Goal: Complete application form: Complete application form

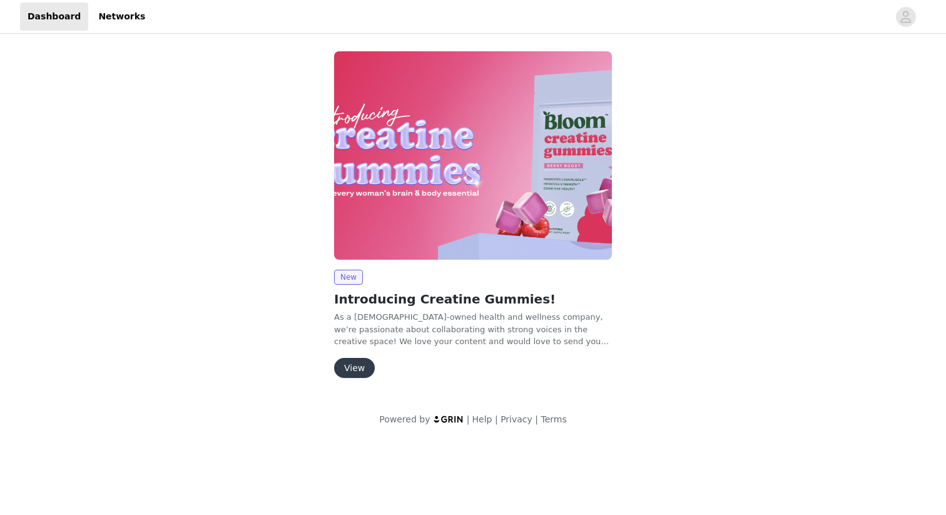
click at [347, 368] on button "View" at bounding box center [354, 368] width 41 height 20
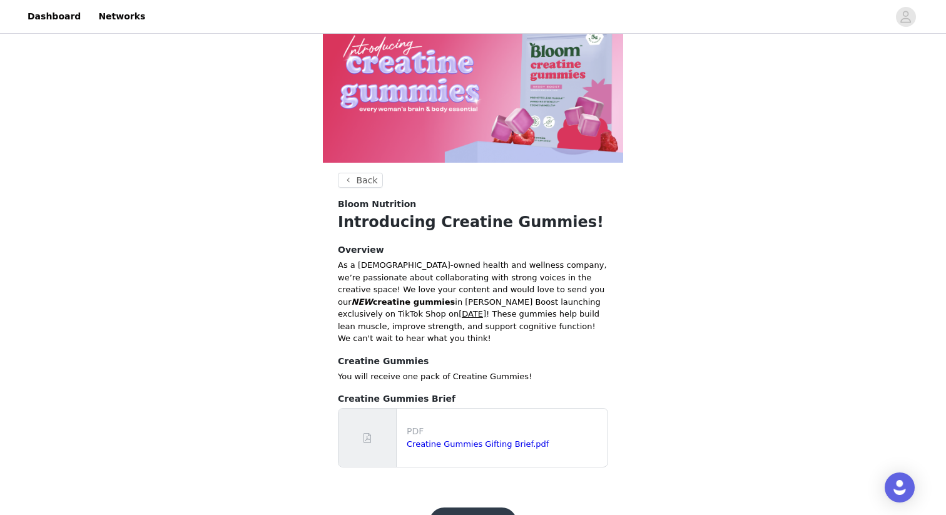
scroll to position [67, 0]
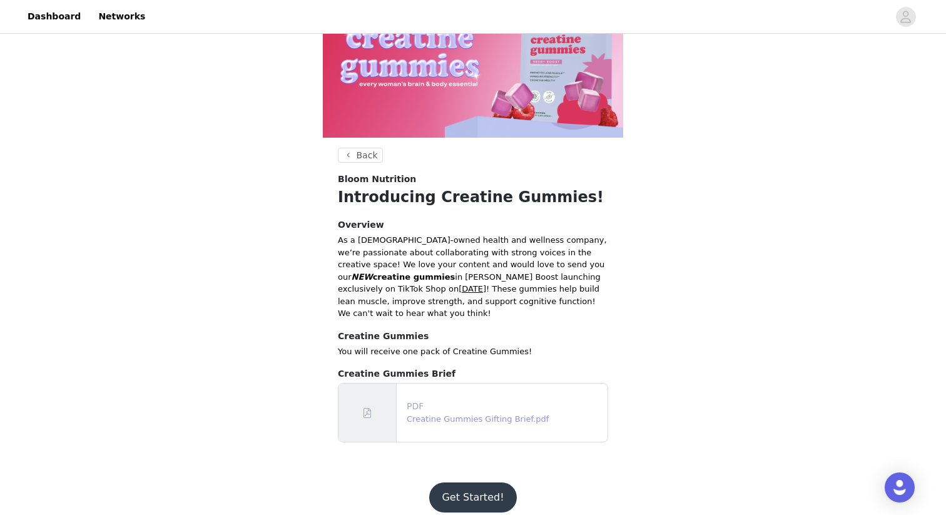
click at [443, 414] on link "Creatine Gummies Gifting Brief.pdf" at bounding box center [477, 418] width 142 height 9
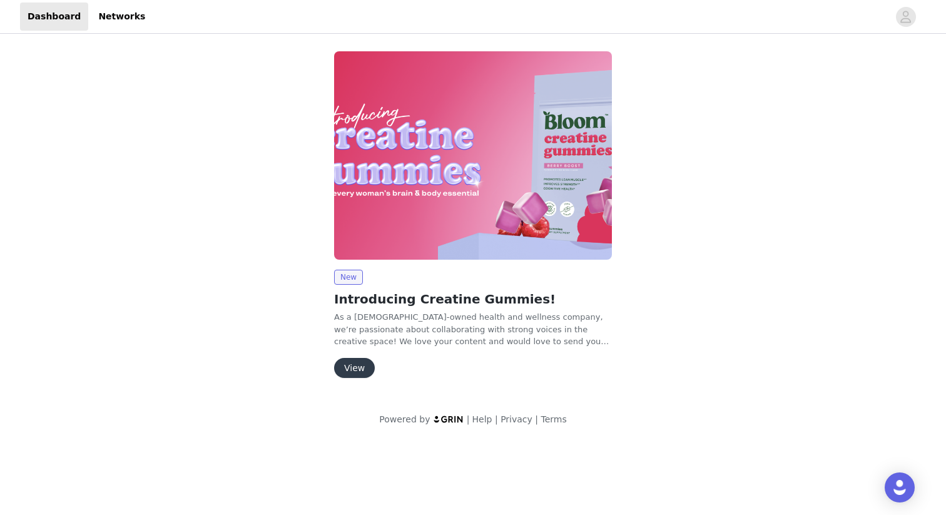
click at [347, 371] on button "View" at bounding box center [354, 368] width 41 height 20
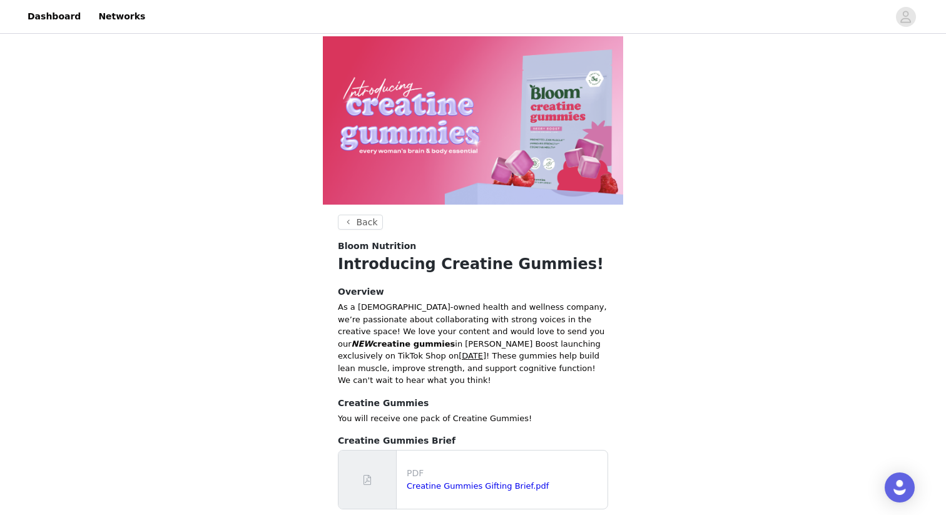
scroll to position [67, 0]
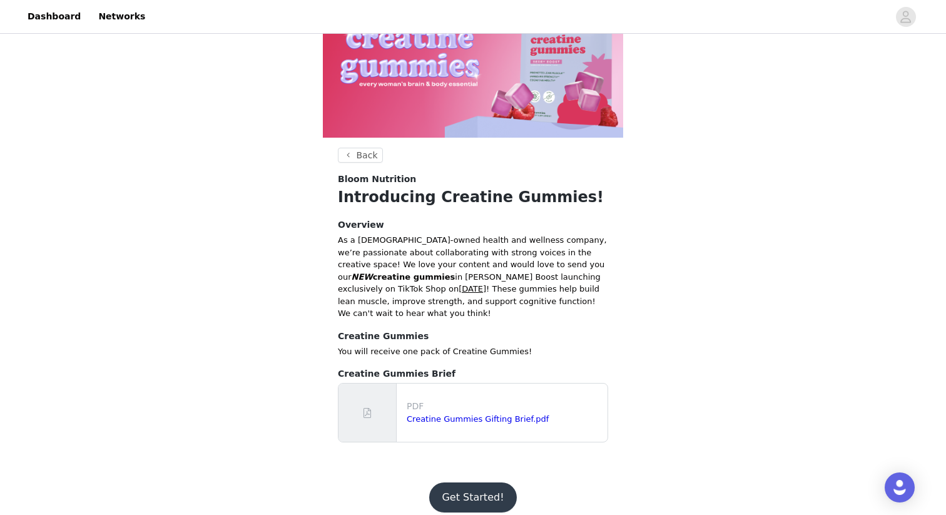
click at [450, 483] on button "Get Started!" at bounding box center [472, 497] width 87 height 30
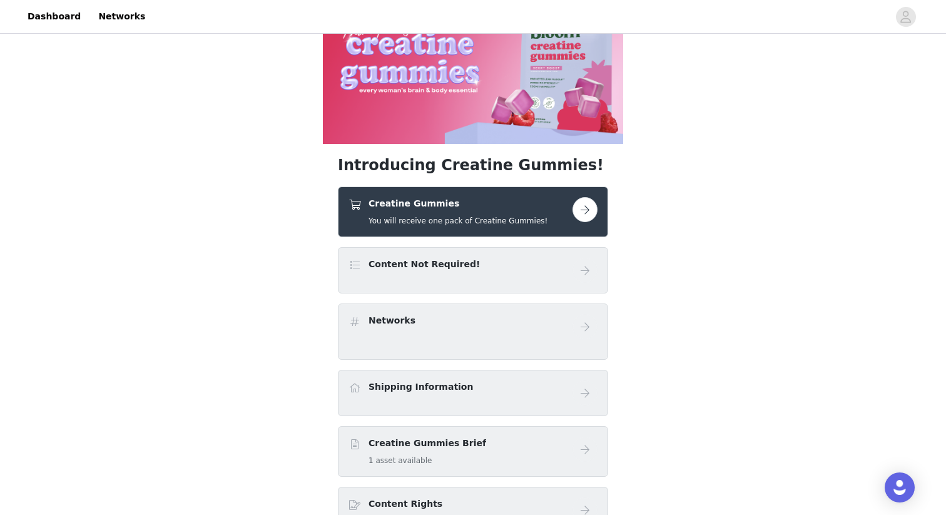
scroll to position [64, 0]
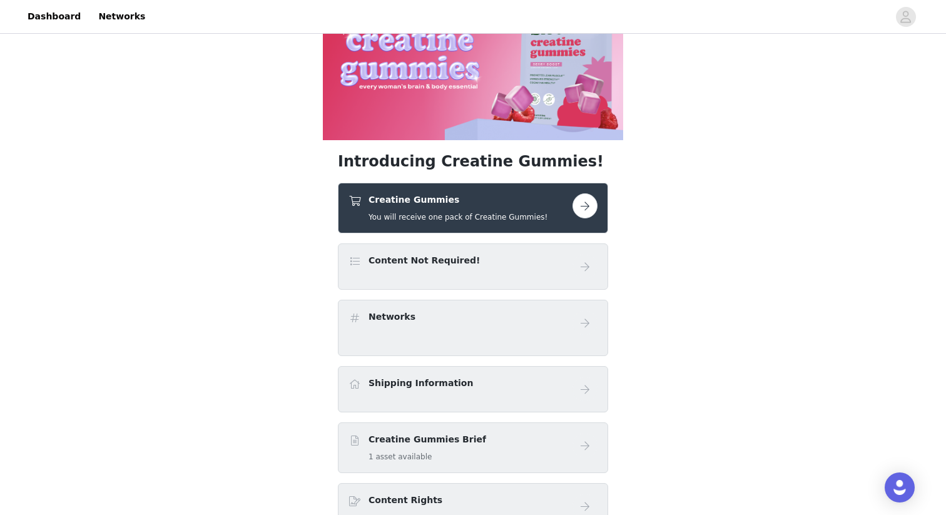
click at [585, 201] on button "button" at bounding box center [584, 205] width 25 height 25
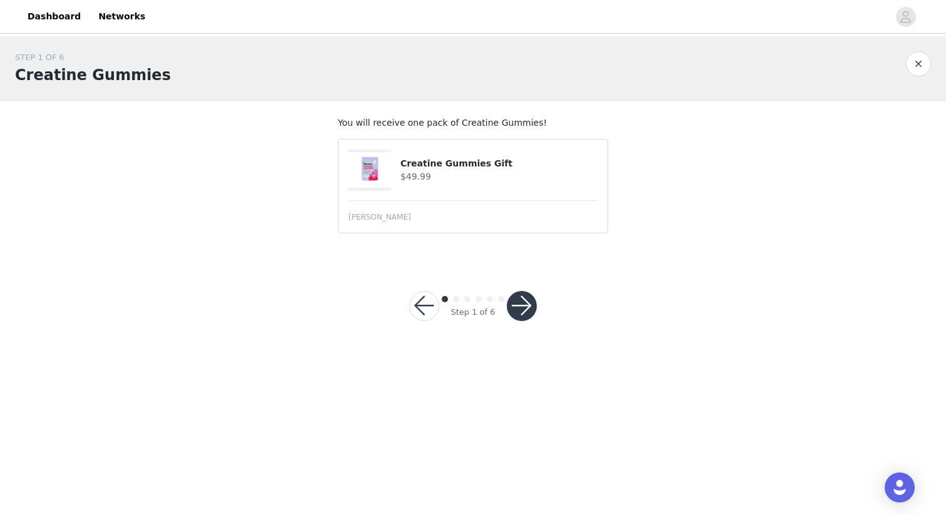
click at [522, 301] on button "button" at bounding box center [522, 306] width 30 height 30
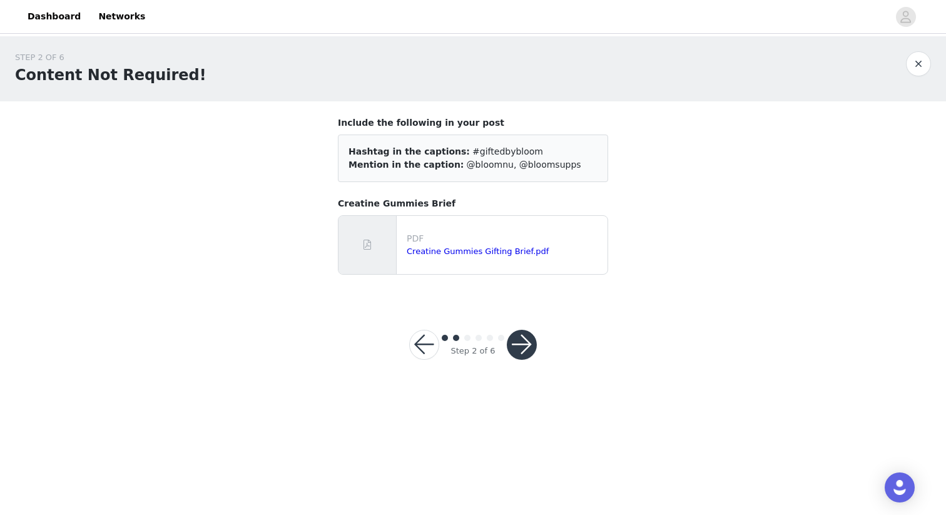
click at [523, 341] on button "button" at bounding box center [522, 345] width 30 height 30
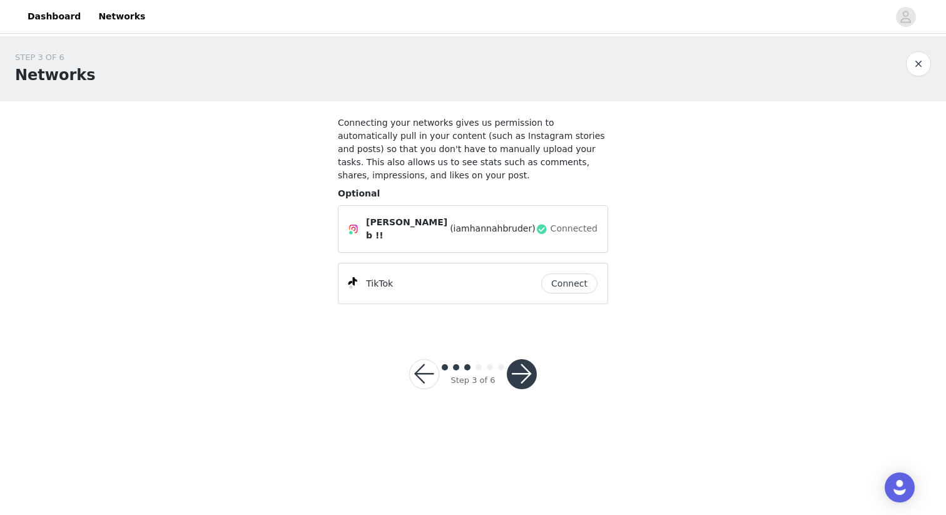
click at [577, 273] on button "Connect" at bounding box center [569, 283] width 56 height 20
click at [526, 372] on button "button" at bounding box center [522, 374] width 30 height 30
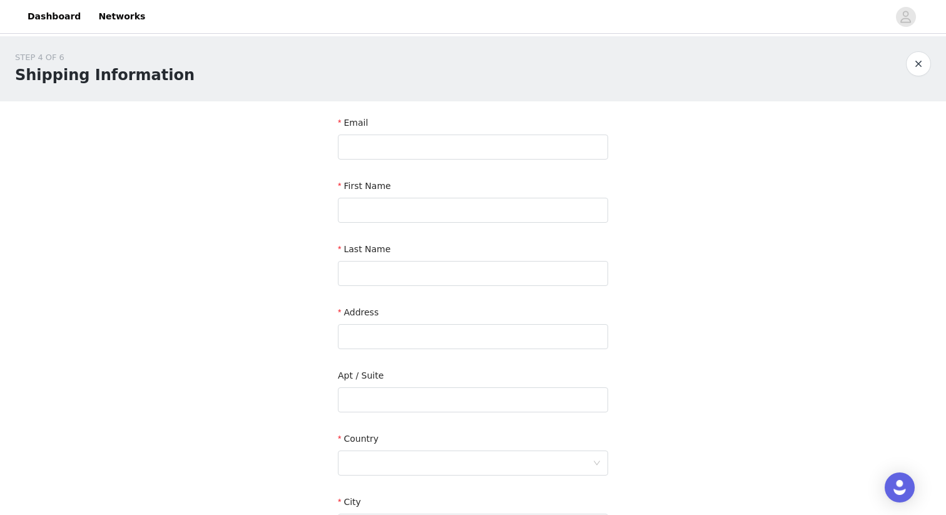
click at [437, 128] on div "Email" at bounding box center [473, 125] width 270 height 18
click at [438, 140] on input "text" at bounding box center [473, 146] width 270 height 25
type input "iamhannahbruder@gmail.com"
type input "Hannah"
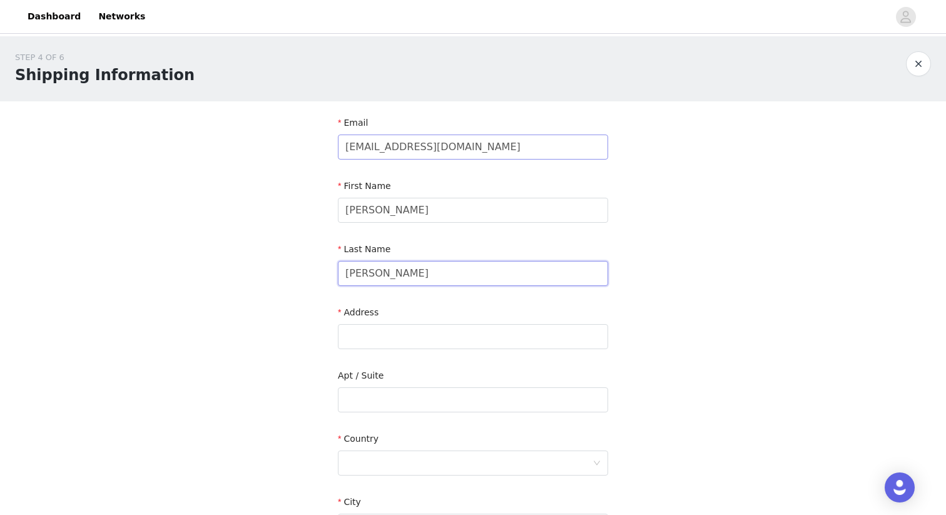
type input "Bruder"
type input "18555 Bernoulli Dr."
click at [411, 455] on div at bounding box center [468, 463] width 247 height 24
click at [404, 490] on li "United States" at bounding box center [473, 490] width 270 height 20
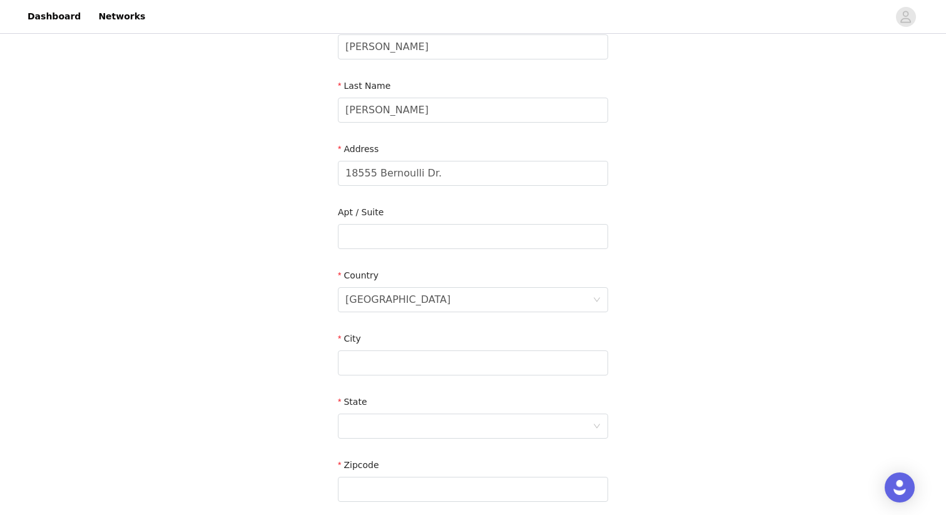
scroll to position [171, 0]
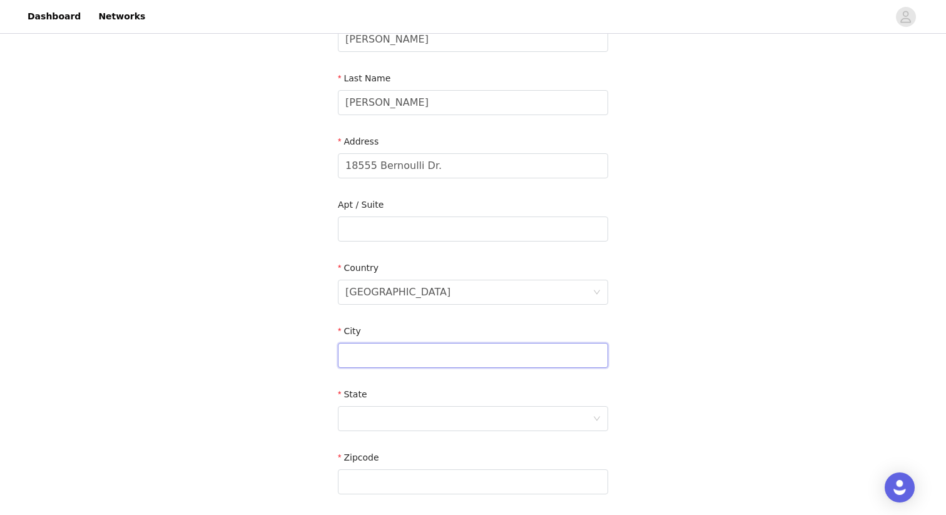
click at [416, 367] on input "text" at bounding box center [473, 355] width 270 height 25
type input "New Caney"
click at [438, 413] on div at bounding box center [468, 418] width 247 height 24
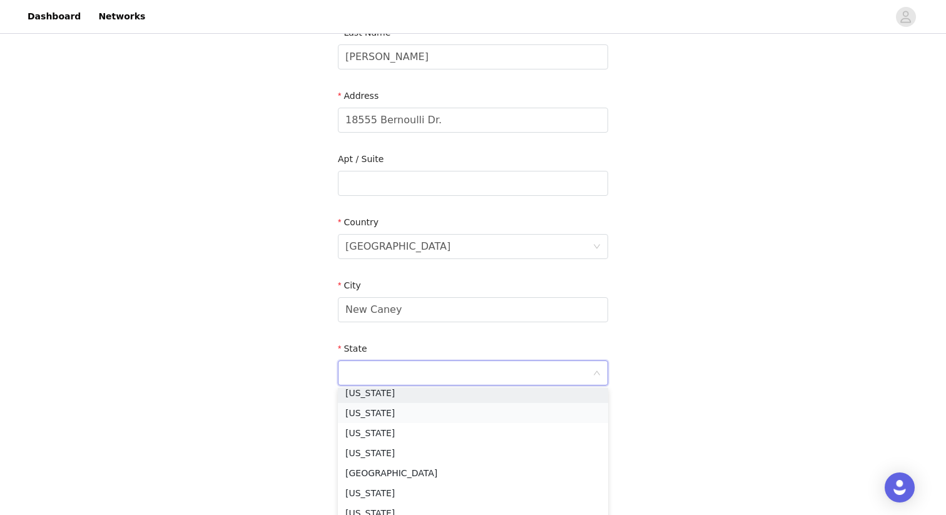
scroll to position [1043, 0]
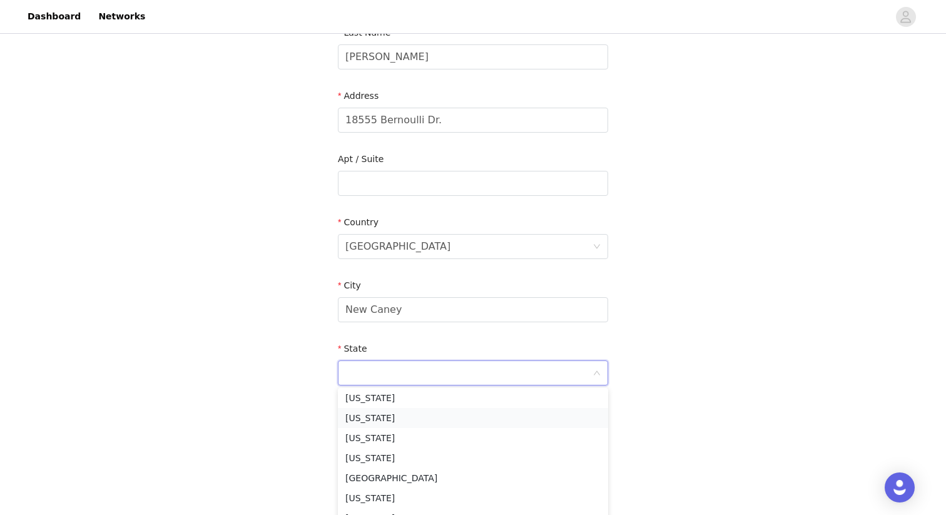
click at [400, 418] on li "Texas" at bounding box center [473, 418] width 270 height 20
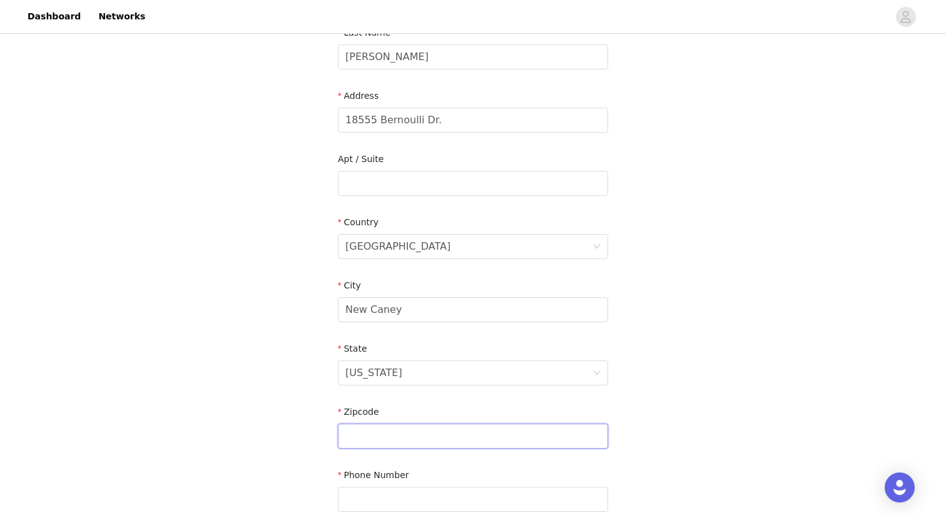
click at [382, 437] on input "text" at bounding box center [473, 435] width 270 height 25
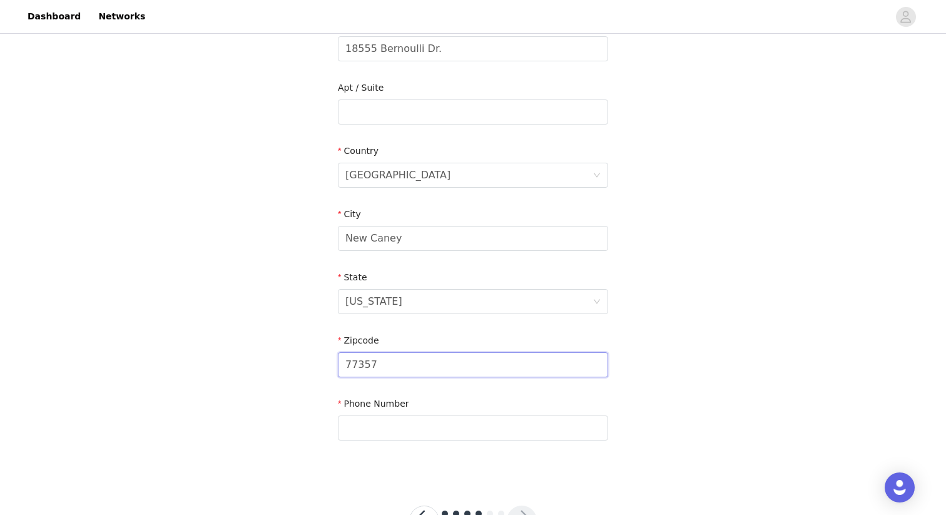
scroll to position [312, 0]
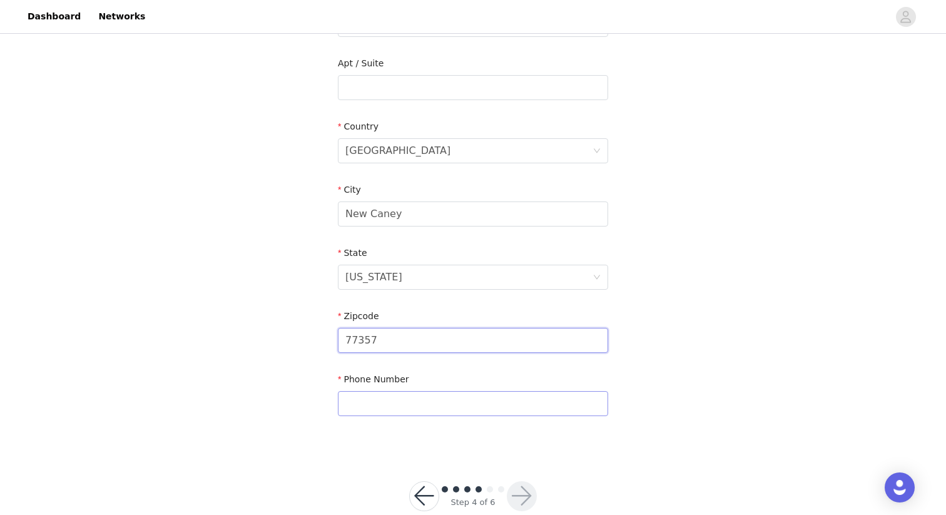
type input "77357"
click at [374, 392] on input "text" at bounding box center [473, 403] width 270 height 25
type input "9156136003"
click at [516, 494] on button "button" at bounding box center [522, 496] width 30 height 30
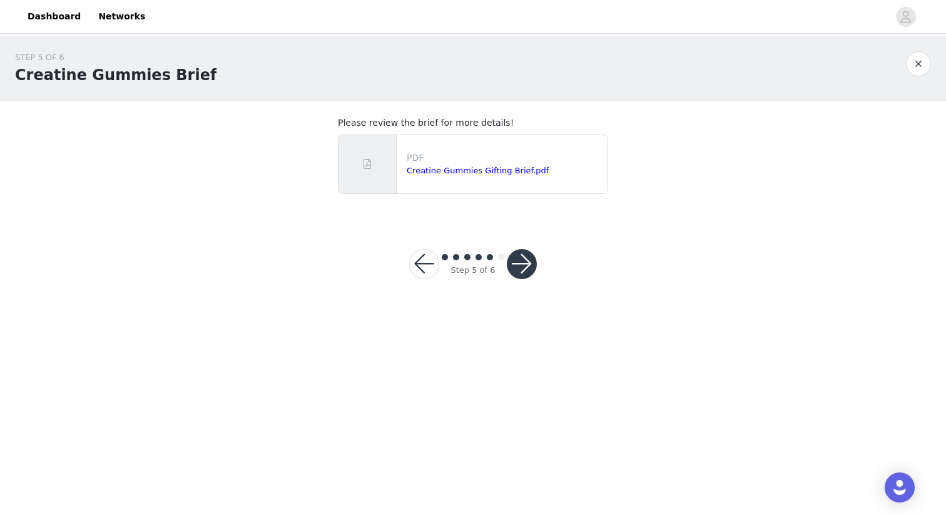
click at [528, 265] on button "button" at bounding box center [522, 264] width 30 height 30
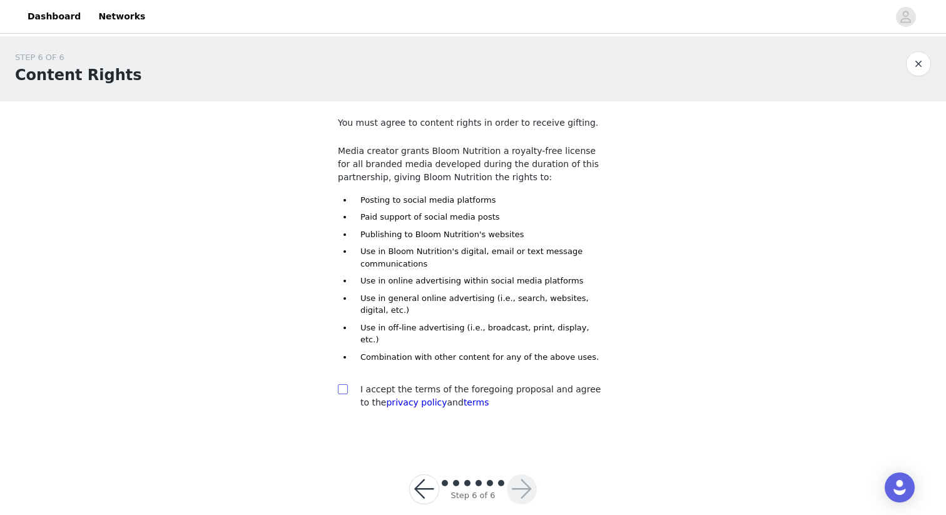
click at [341, 384] on input "checkbox" at bounding box center [342, 388] width 9 height 9
checkbox input "true"
click at [525, 478] on button "button" at bounding box center [522, 489] width 30 height 30
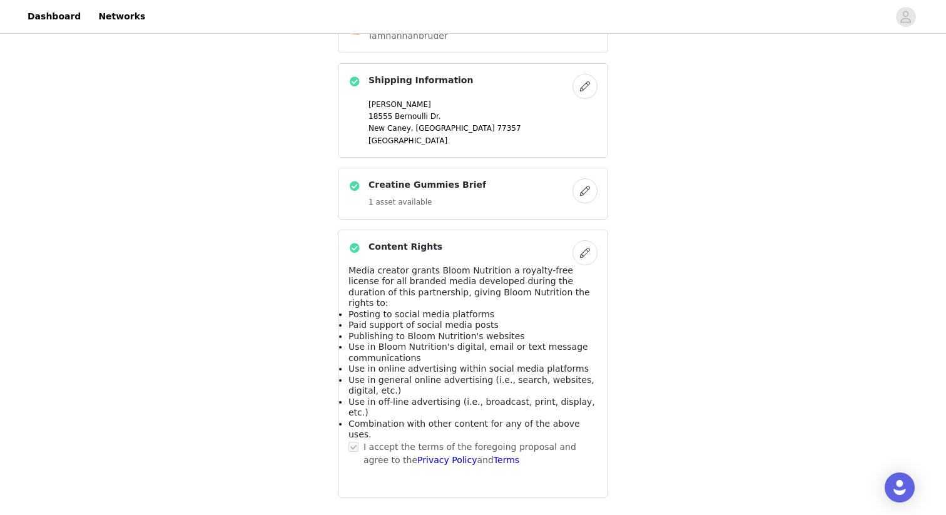
scroll to position [537, 0]
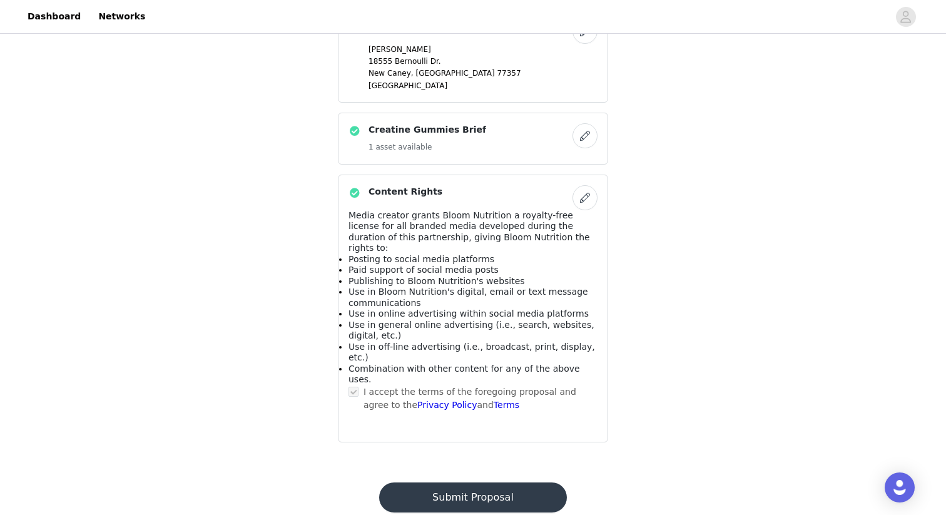
click at [477, 482] on button "Submit Proposal" at bounding box center [472, 497] width 187 height 30
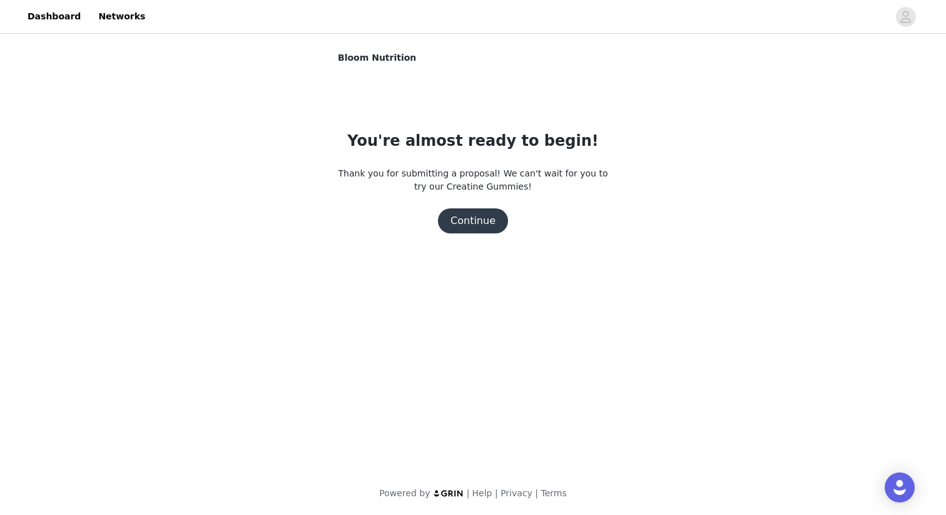
scroll to position [0, 0]
click at [481, 228] on button "Continue" at bounding box center [473, 220] width 70 height 25
